Goal: Task Accomplishment & Management: Manage account settings

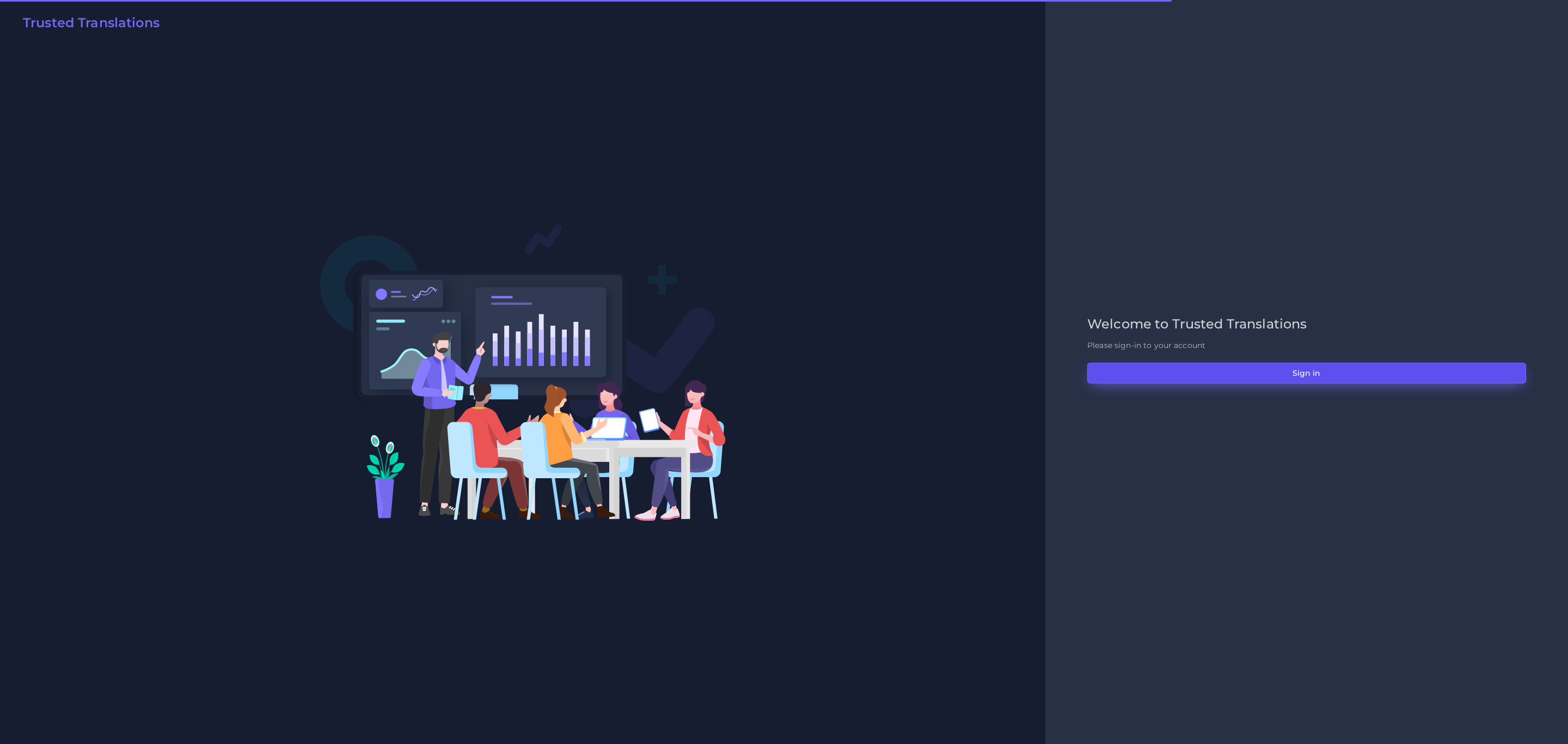
click at [1045, 368] on button "Sign in" at bounding box center [1306, 373] width 439 height 21
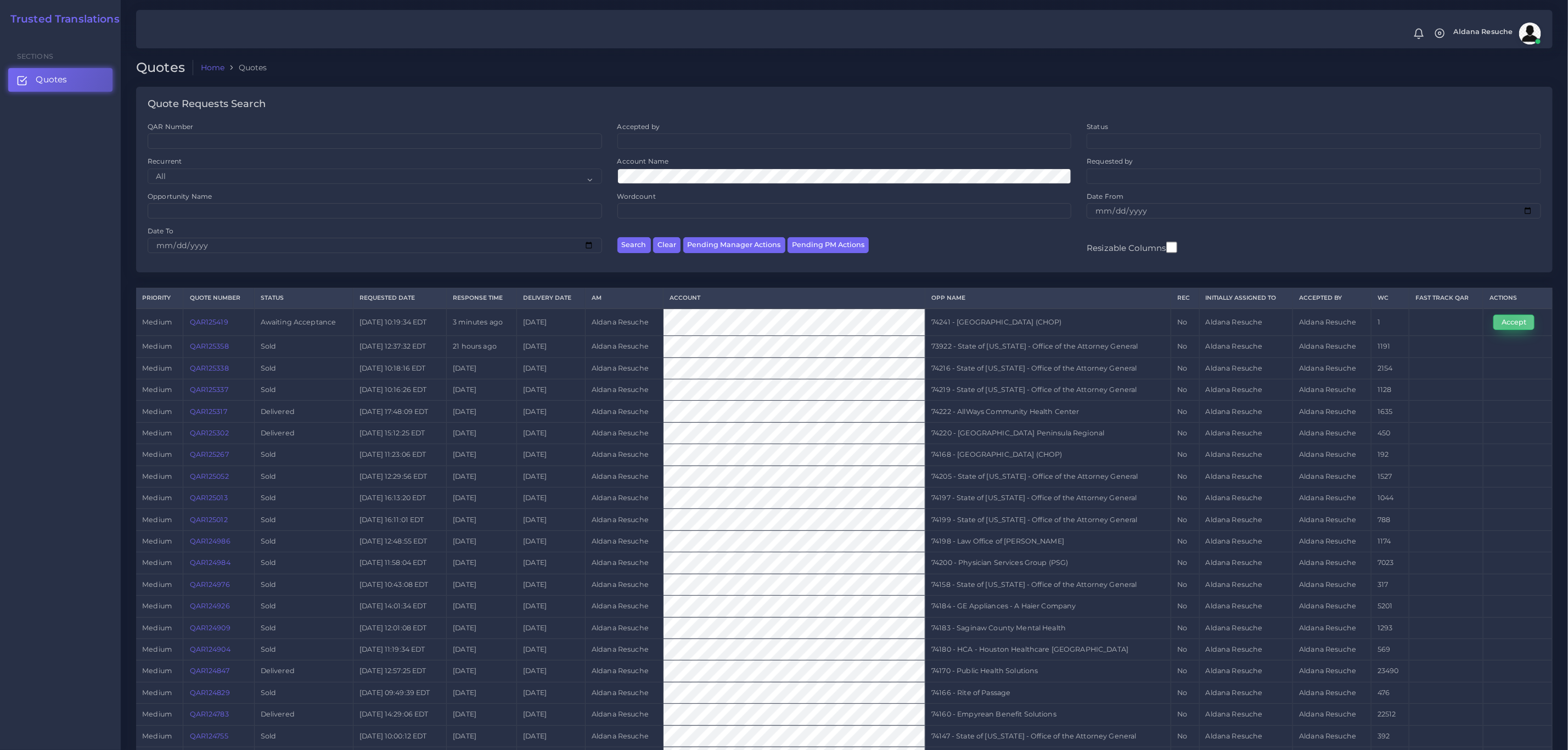
click at [1508, 325] on button "Accept" at bounding box center [1514, 322] width 41 height 16
click at [1025, 335] on td "74241 - [GEOGRAPHIC_DATA] (CHOP)" at bounding box center [1048, 321] width 246 height 27
copy tr "74241 - [GEOGRAPHIC_DATA] (CHOP)"
